Goal: Task Accomplishment & Management: Manage account settings

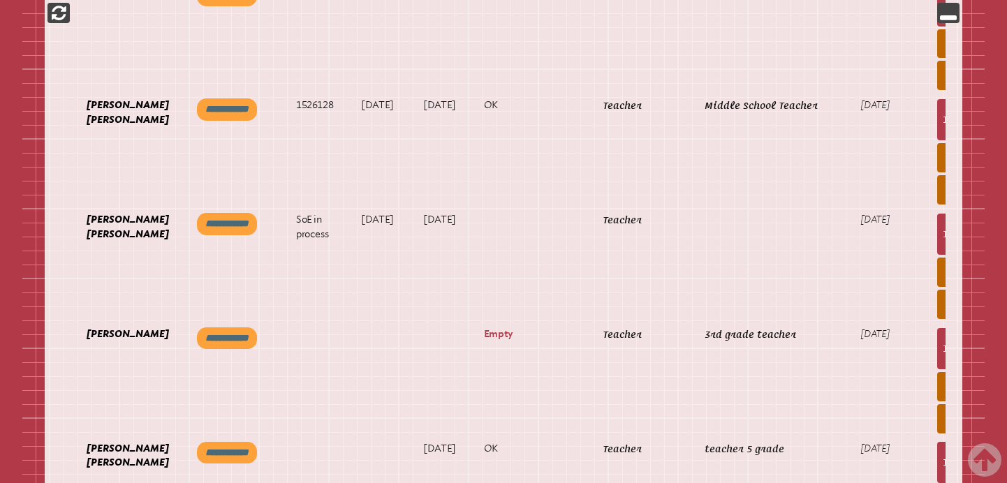
scroll to position [0, 79]
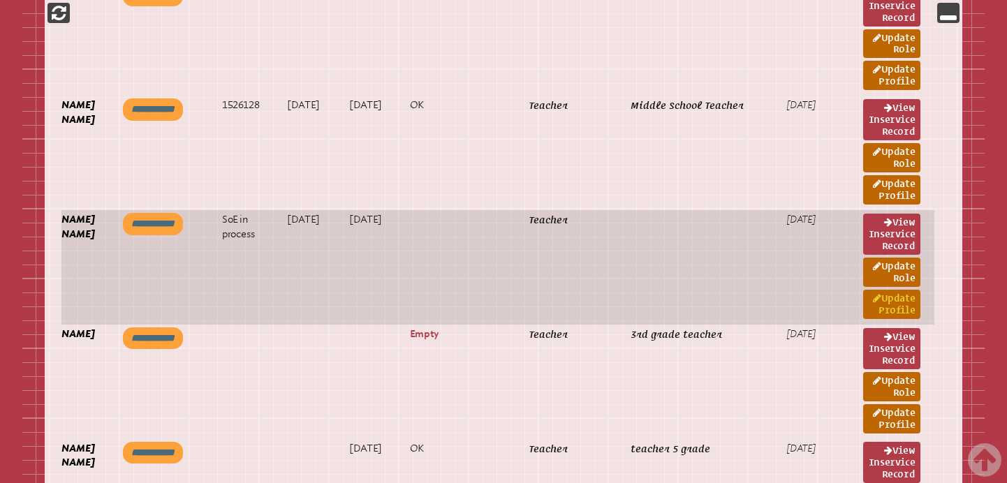
click at [883, 306] on link "Update Profile" at bounding box center [891, 304] width 57 height 29
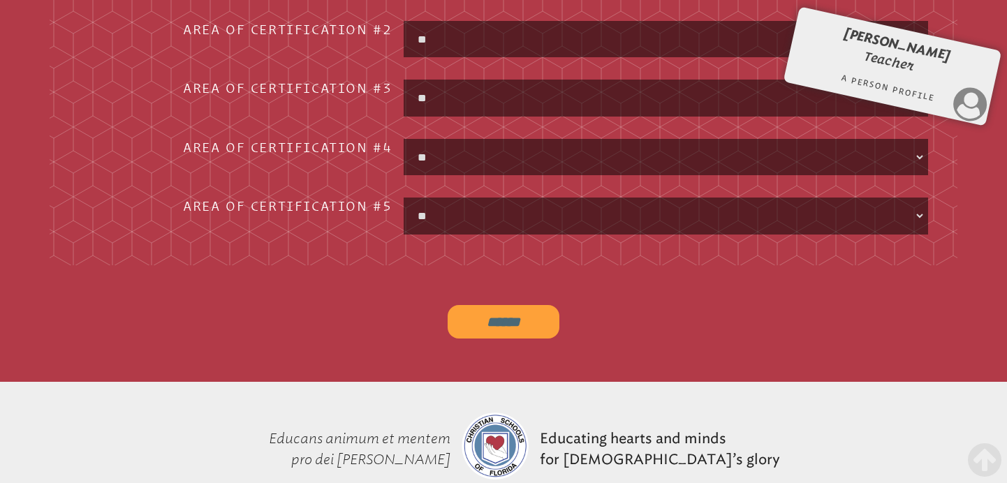
scroll to position [2115, 0]
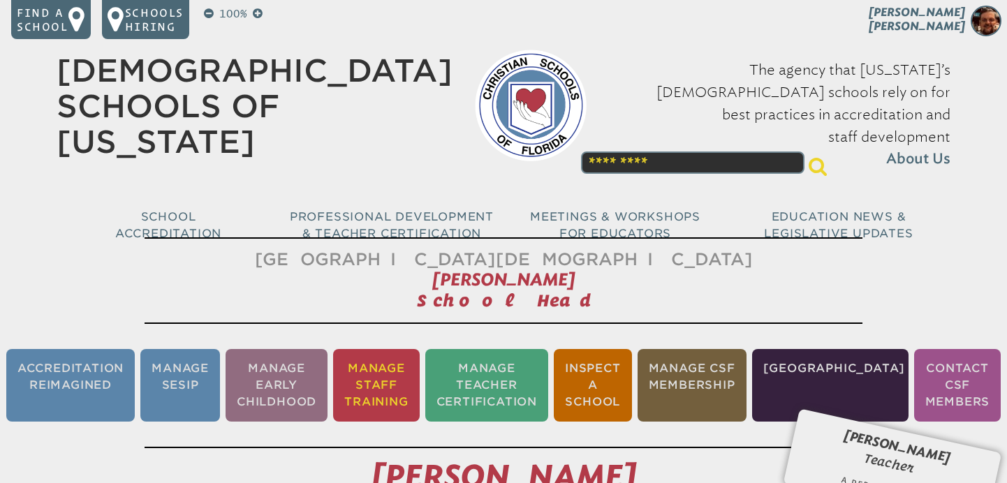
click at [404, 385] on li "Manage Staff Training" at bounding box center [376, 385] width 86 height 73
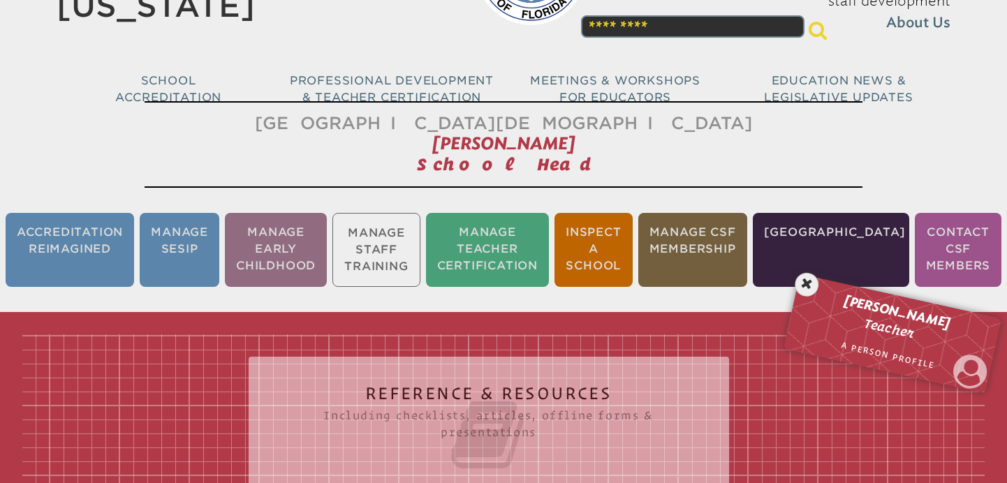
scroll to position [232, 0]
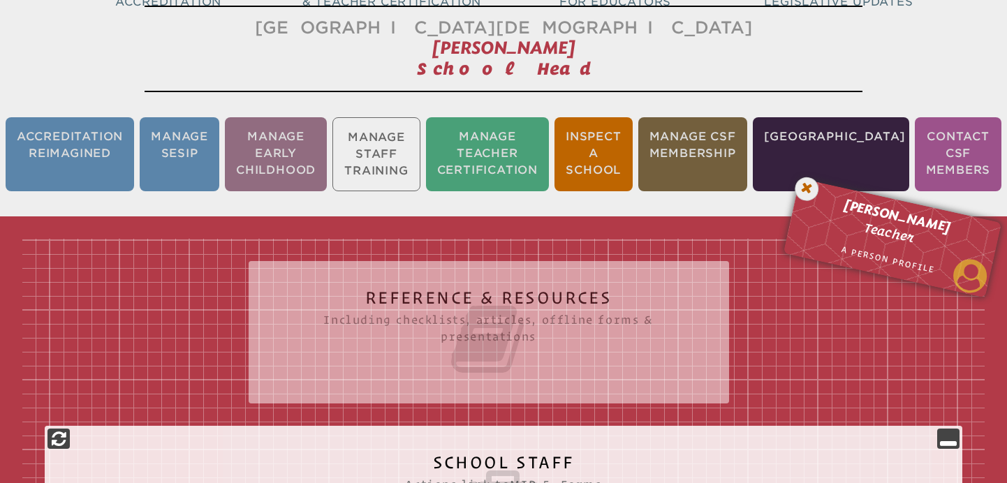
click at [811, 189] on icon at bounding box center [807, 189] width 29 height 29
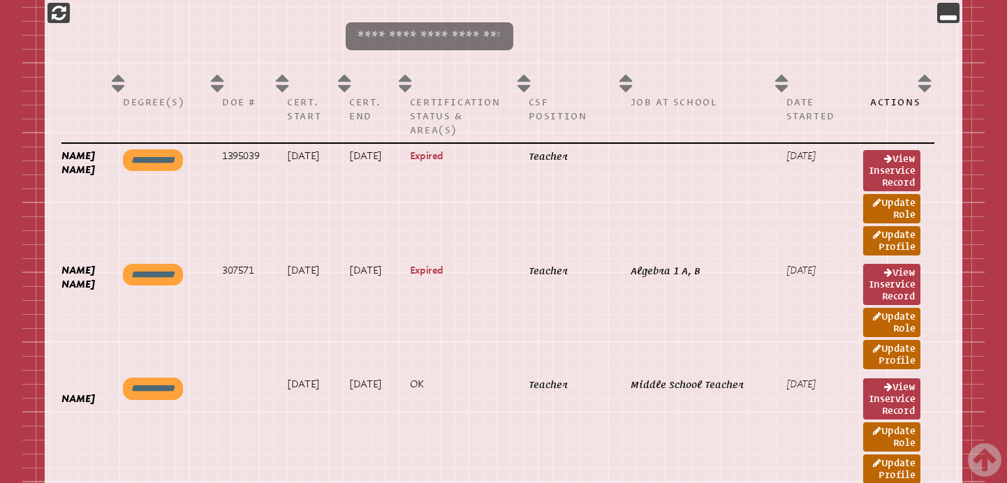
scroll to position [0, 0]
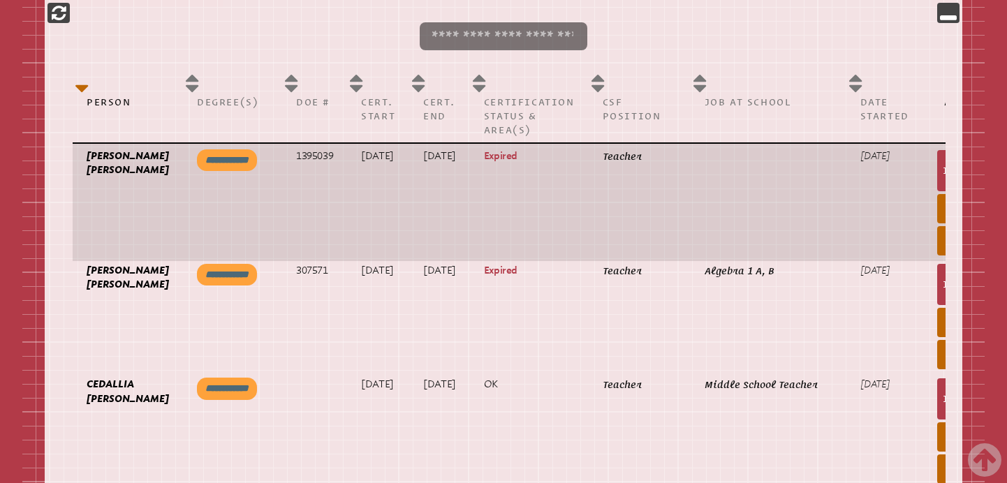
click at [97, 178] on p "[PERSON_NAME] [PERSON_NAME]" at bounding box center [128, 163] width 82 height 29
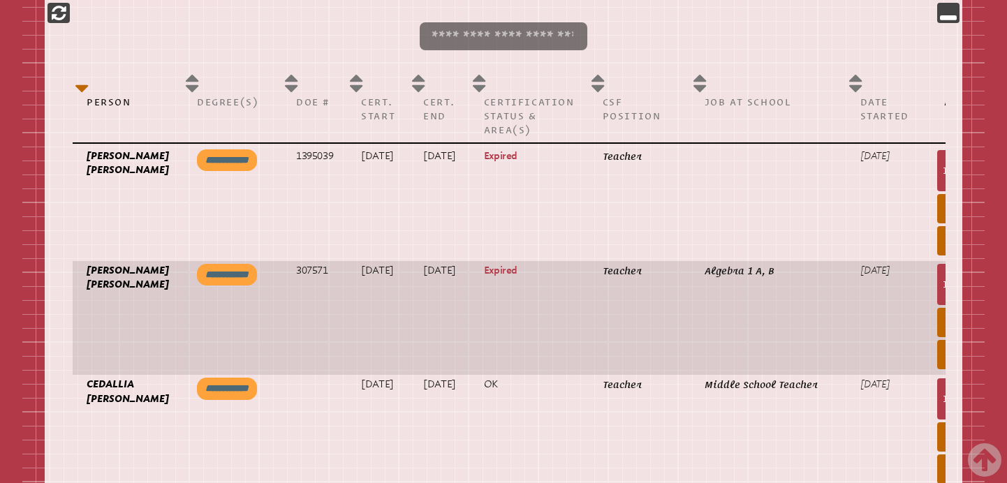
scroll to position [840, 0]
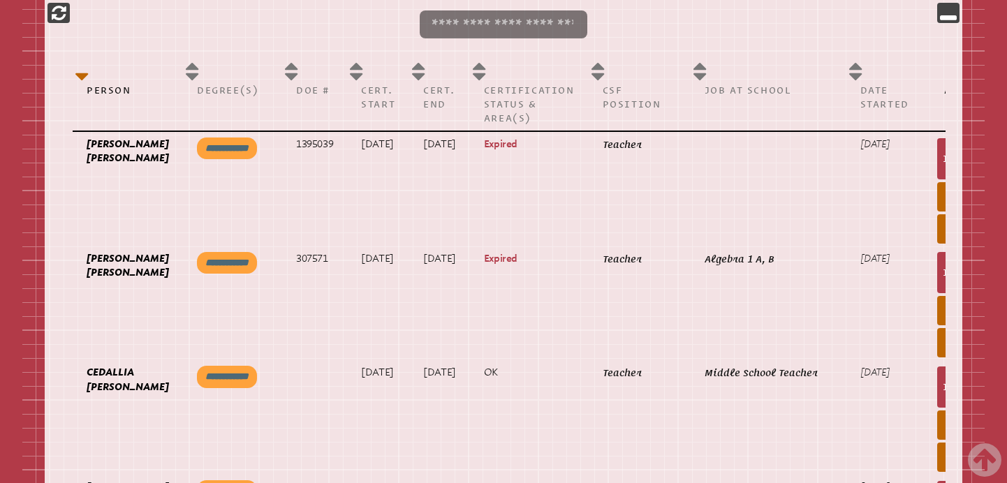
click at [689, 22] on p at bounding box center [503, 24] width 839 height 39
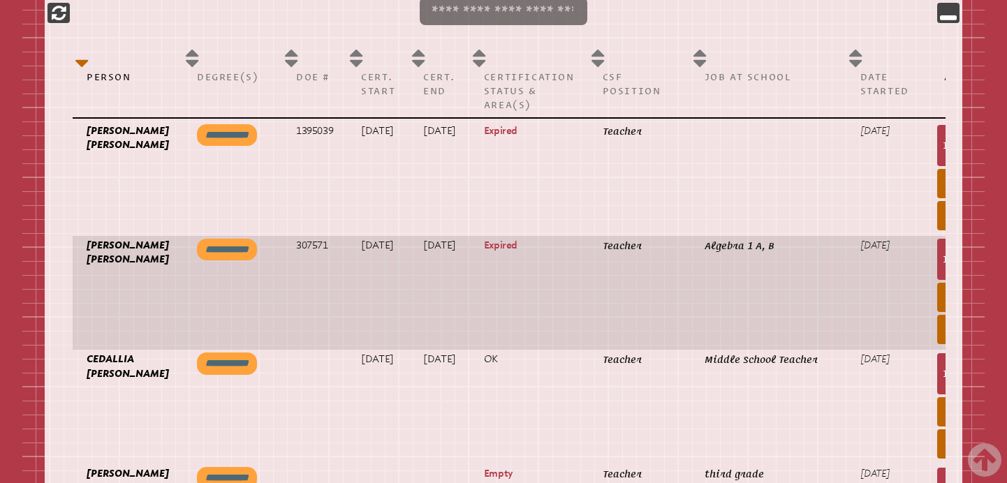
scroll to position [855, 0]
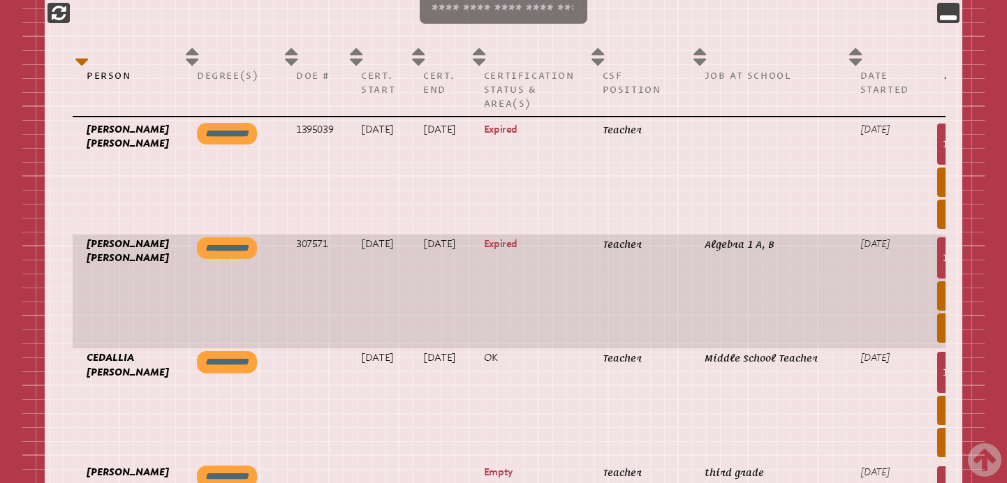
click at [504, 244] on p "Expired" at bounding box center [529, 244] width 91 height 14
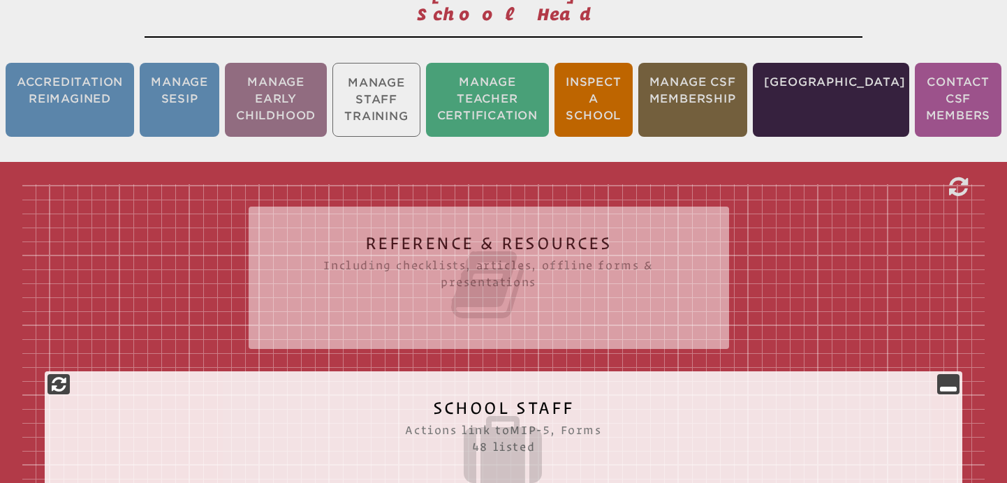
scroll to position [0, 0]
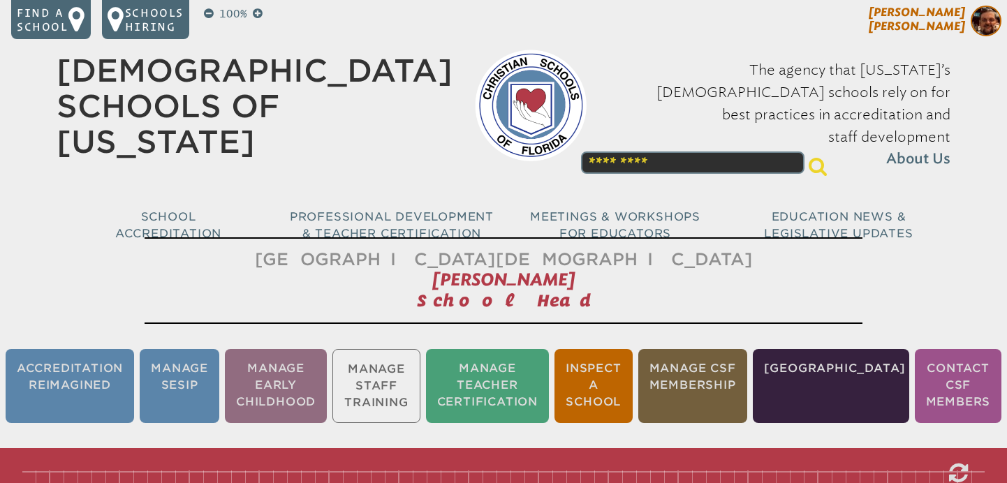
click at [946, 27] on span "[PERSON_NAME]" at bounding box center [917, 19] width 96 height 27
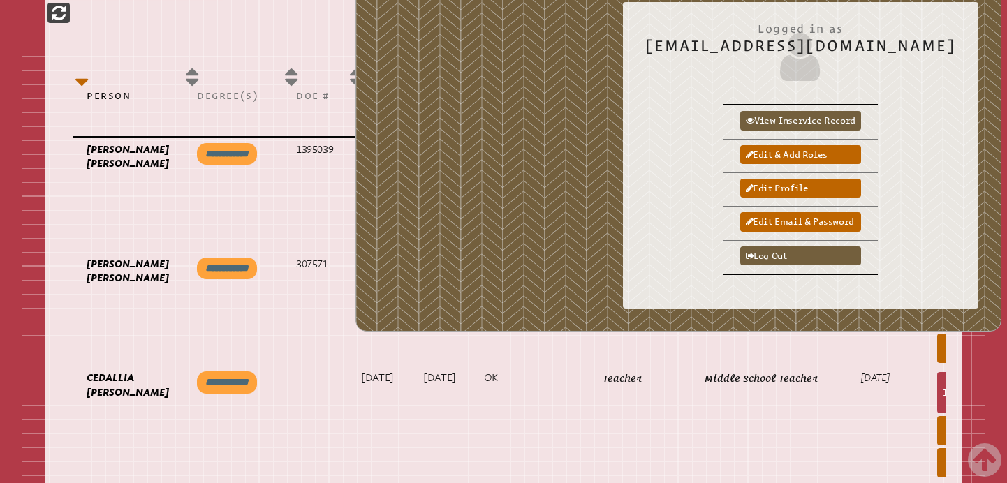
scroll to position [850, 0]
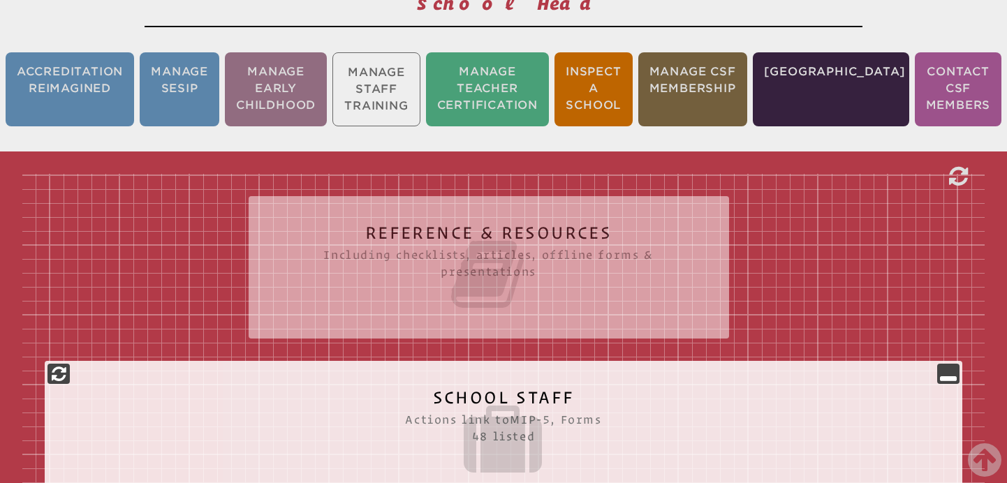
scroll to position [0, 0]
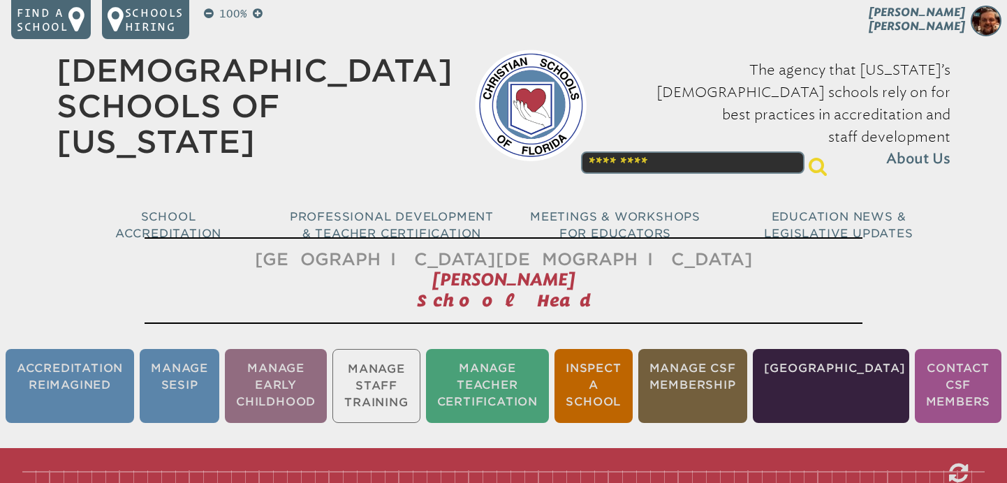
click at [436, 374] on ul "Accreditation Reimagined Manage SESIP Manage Early Childhood Manage Staff Train…" at bounding box center [503, 386] width 1007 height 80
click at [412, 386] on ul "Accreditation Reimagined Manage SESIP Manage Early Childhood Manage Staff Train…" at bounding box center [503, 386] width 1007 height 80
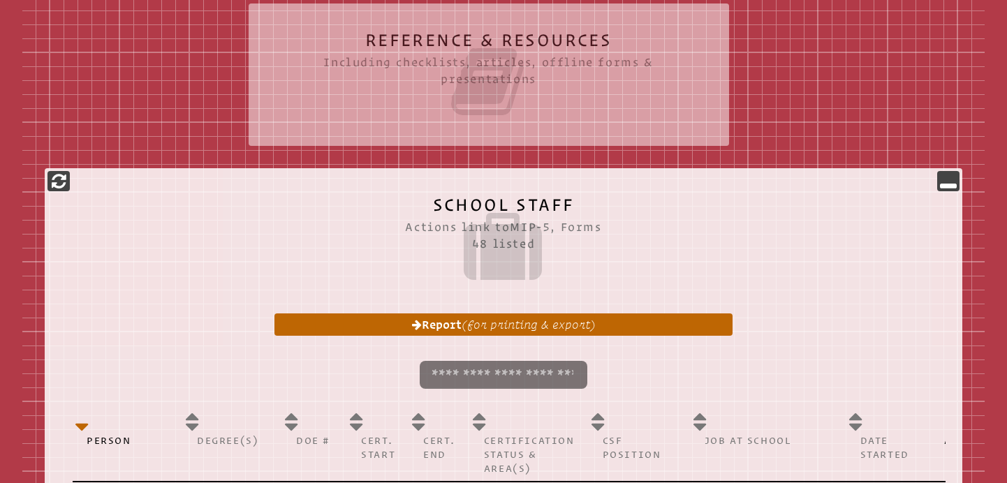
scroll to position [461, 0]
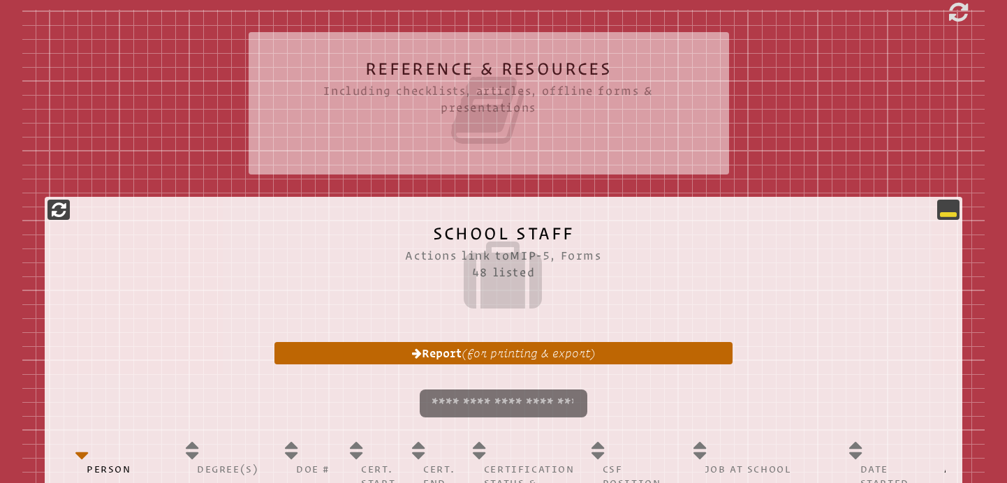
click at [950, 212] on icon at bounding box center [948, 209] width 17 height 17
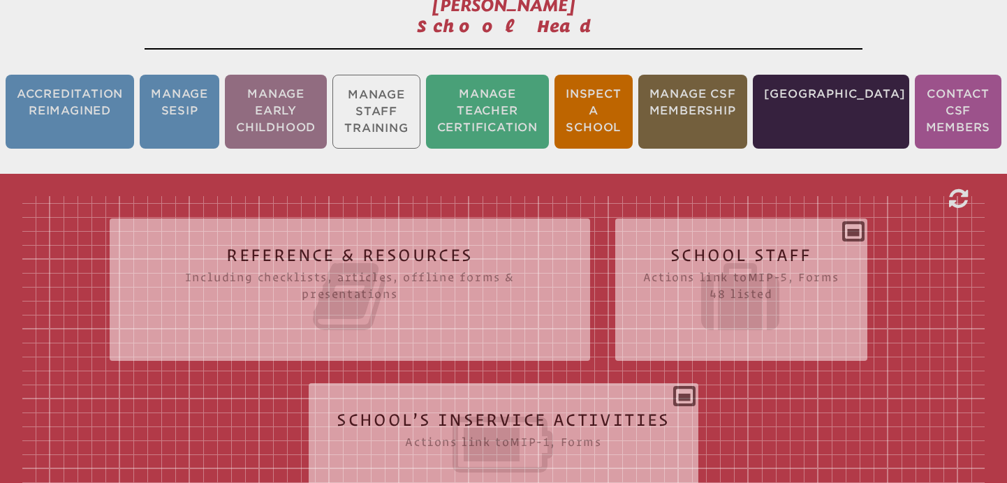
scroll to position [265, 0]
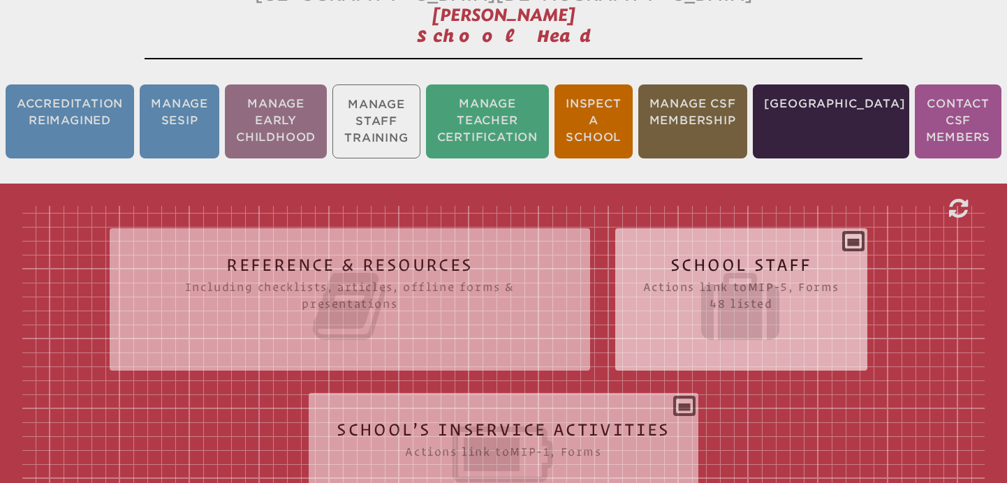
click at [736, 277] on icon at bounding box center [741, 306] width 196 height 78
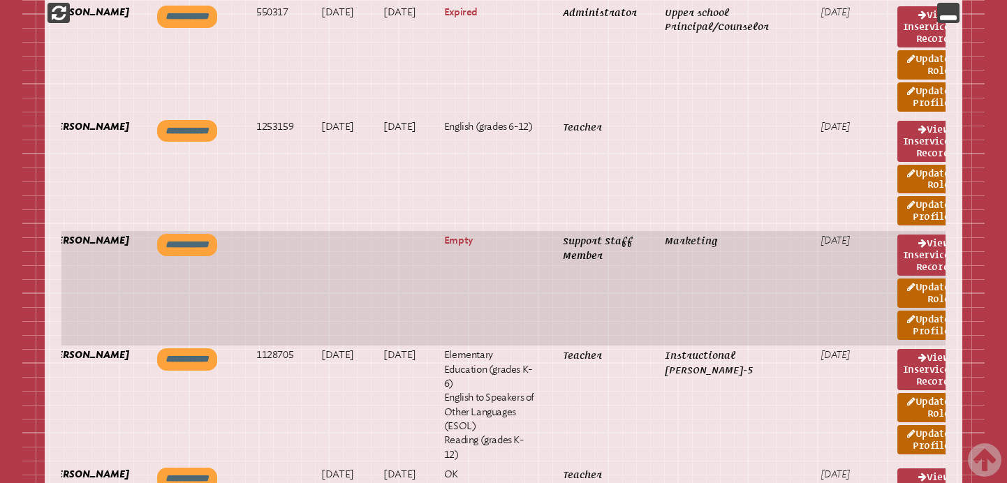
scroll to position [0, 79]
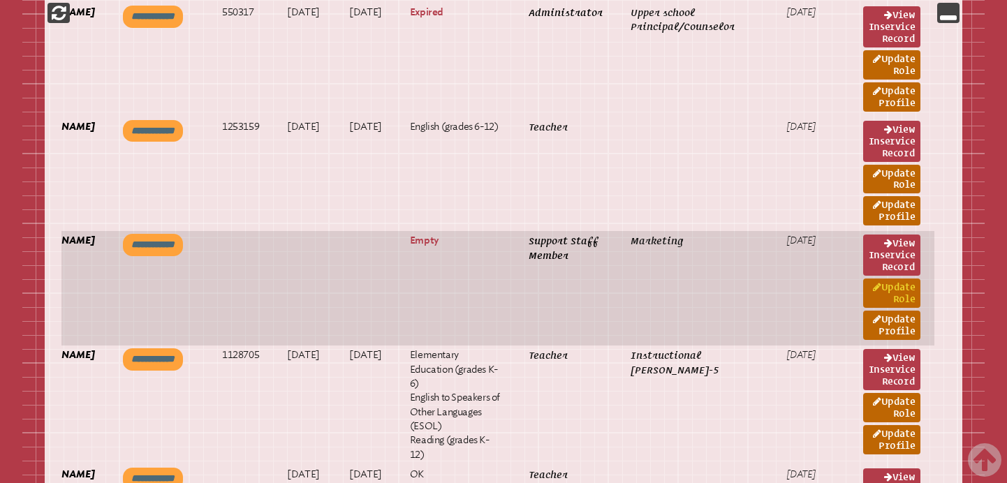
click at [901, 300] on link "Update Role" at bounding box center [891, 293] width 57 height 29
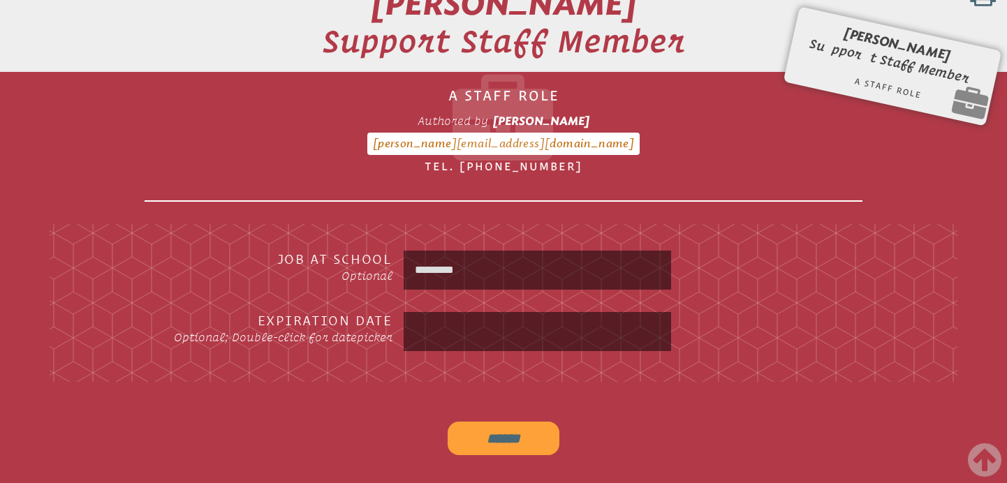
scroll to position [500, 0]
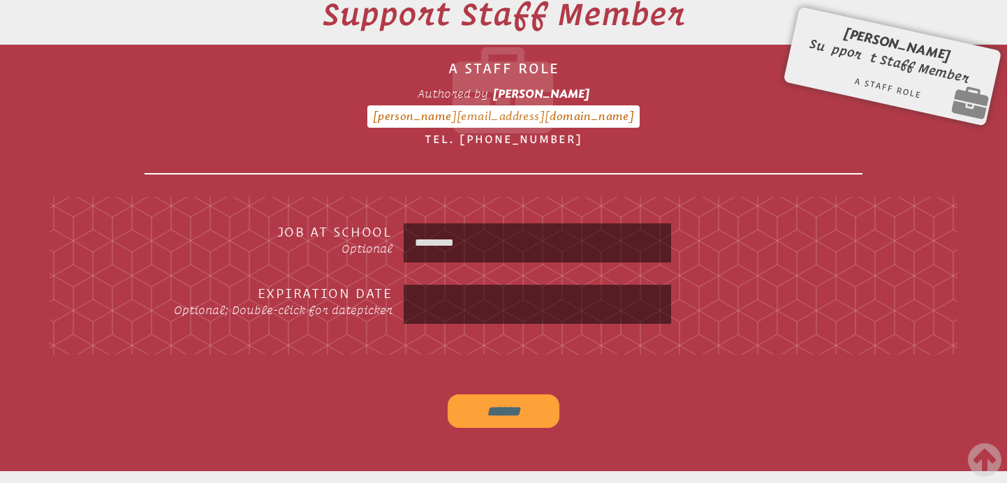
click at [486, 207] on fieldset "Job at School Optional ********* Expiration Date Optional; Double-click for dat…" at bounding box center [504, 276] width 908 height 158
click at [468, 244] on input "*********" at bounding box center [537, 243] width 263 height 34
click at [828, 50] on div "[PERSON_NAME], [PERSON_NAME] Support Staff Member A Staff Role Form MIP-5 Autho…" at bounding box center [892, 56] width 179 height 57
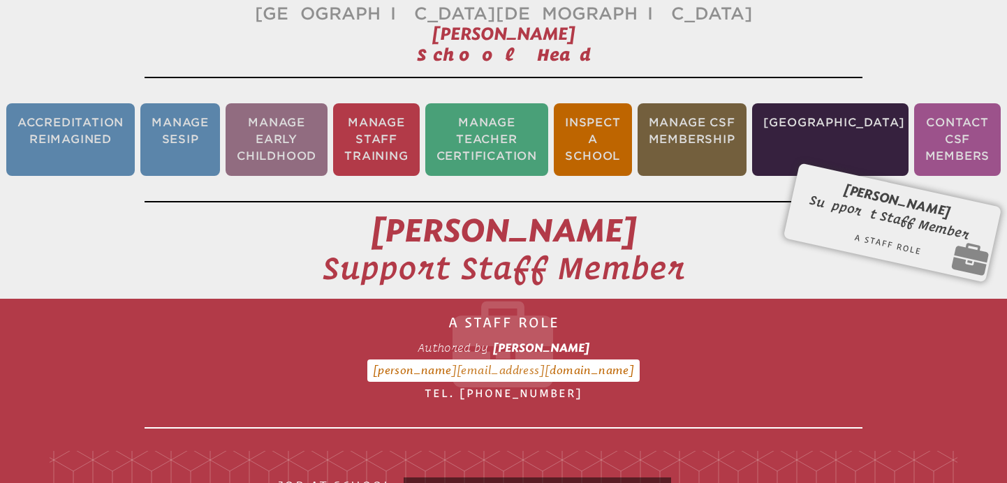
scroll to position [243, 0]
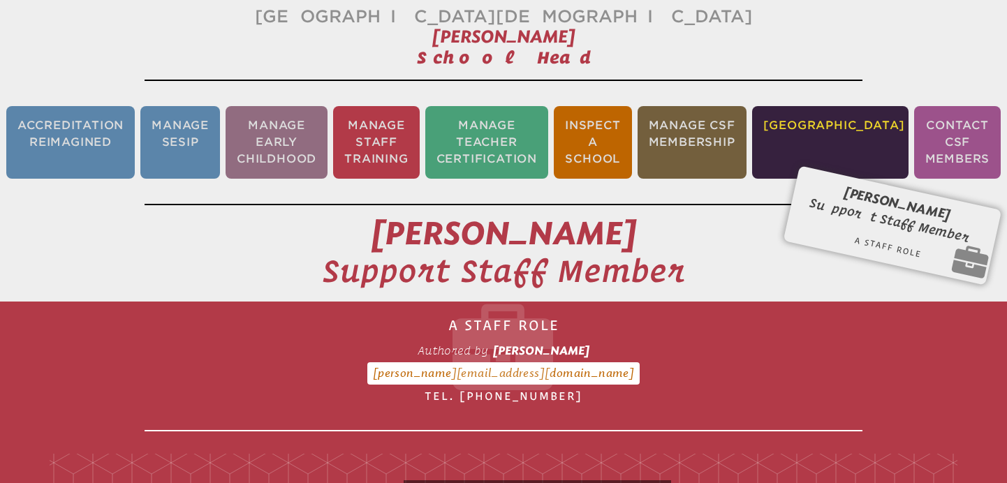
click at [851, 142] on li "[GEOGRAPHIC_DATA]" at bounding box center [830, 142] width 156 height 73
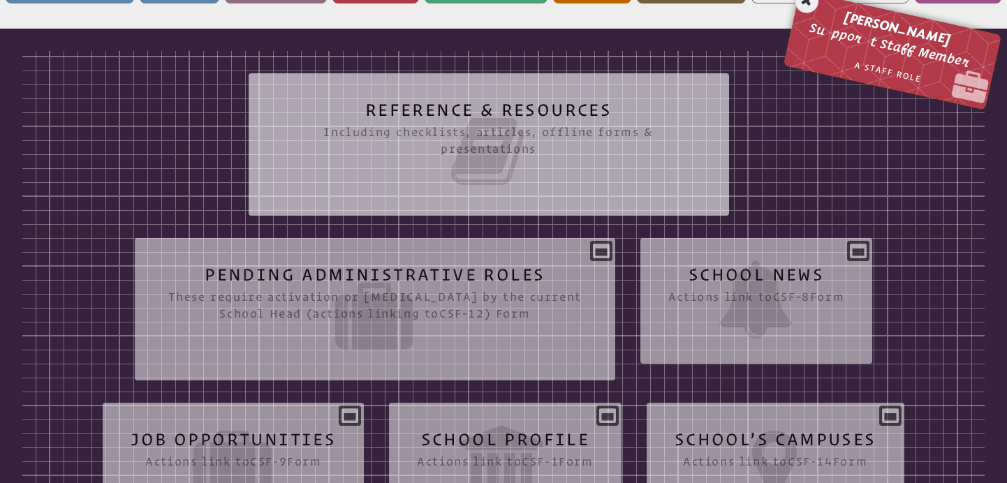
scroll to position [431, 0]
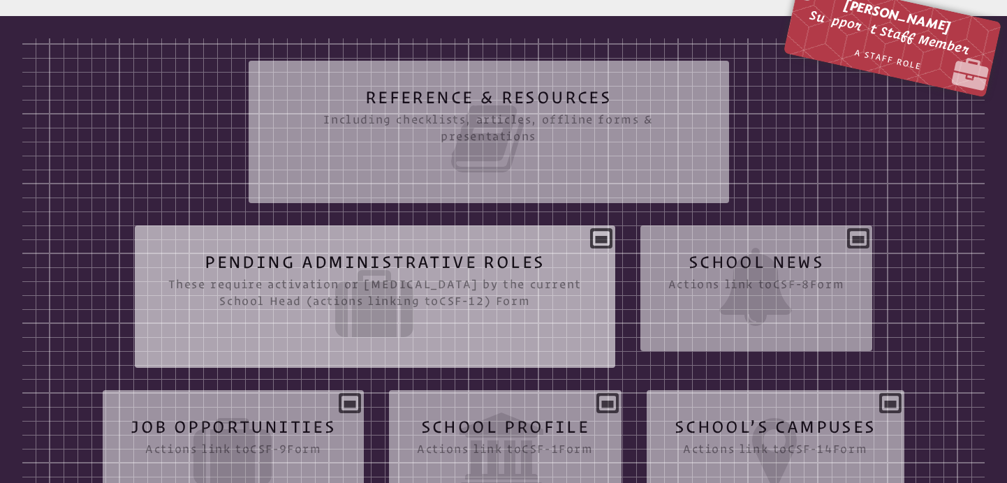
click at [459, 281] on icon at bounding box center [375, 304] width 425 height 78
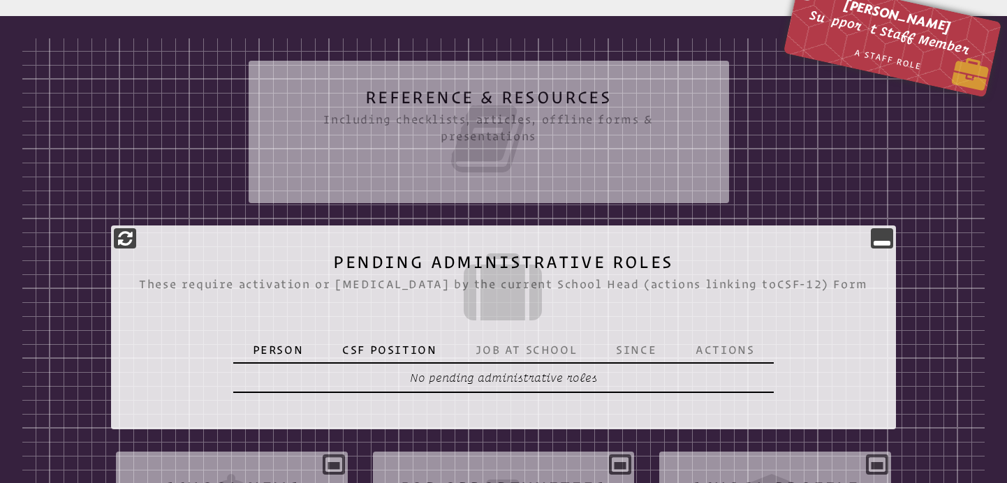
click at [862, 25] on span "Support Staff Member" at bounding box center [893, 32] width 189 height 59
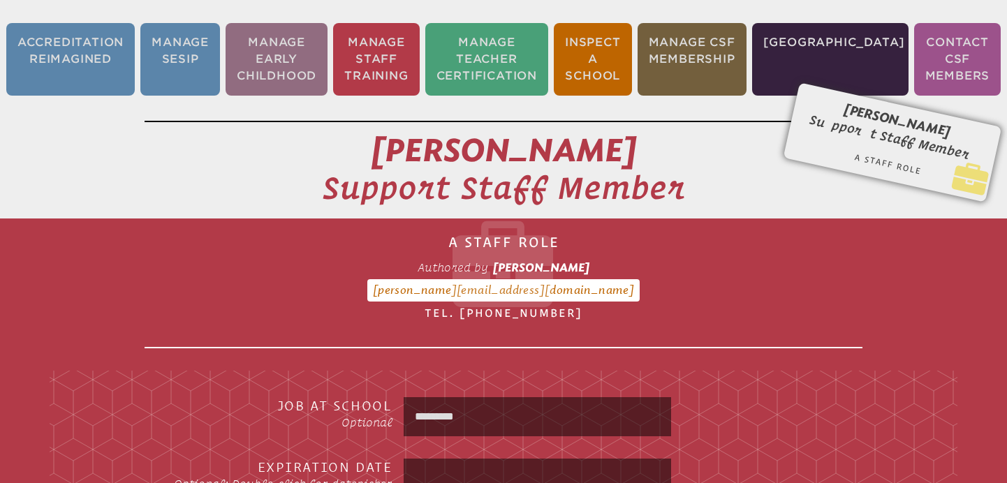
scroll to position [232, 0]
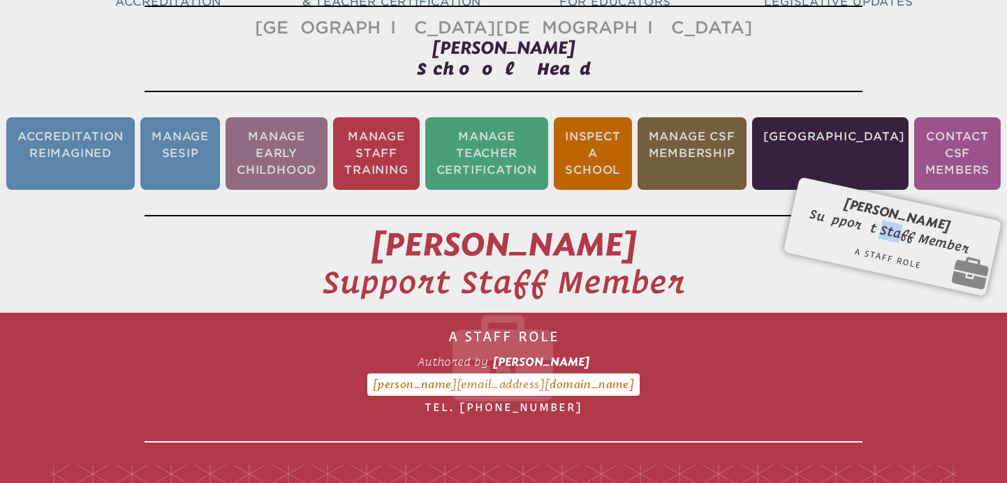
drag, startPoint x: 895, startPoint y: 231, endPoint x: 876, endPoint y: 231, distance: 19.6
click at [875, 231] on div "[PERSON_NAME], [PERSON_NAME] Support Staff Member A Staff Role Form MIP-5 Autho…" at bounding box center [892, 226] width 179 height 57
click at [873, 231] on div "[PERSON_NAME], [PERSON_NAME] Support Staff Member A Staff Role Form MIP-5 Autho…" at bounding box center [892, 226] width 179 height 57
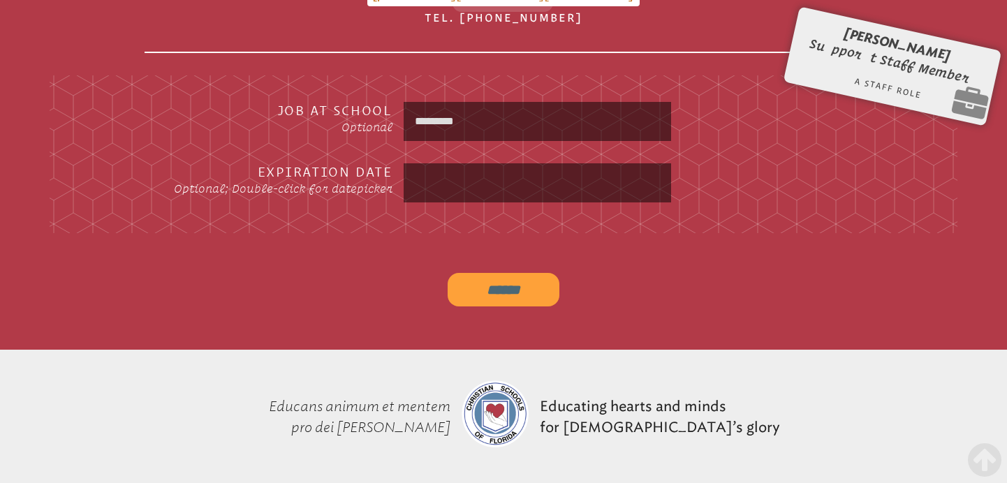
scroll to position [632, 0]
